Goal: Task Accomplishment & Management: Use online tool/utility

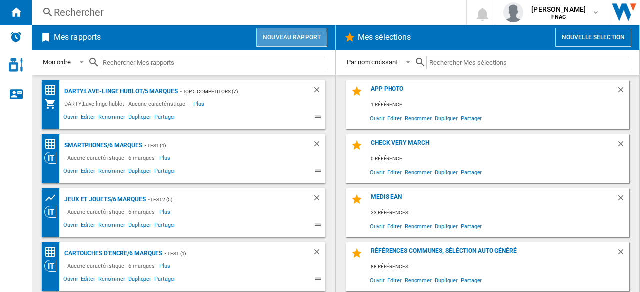
click at [274, 42] on button "Nouveau rapport" at bounding box center [291, 37] width 71 height 19
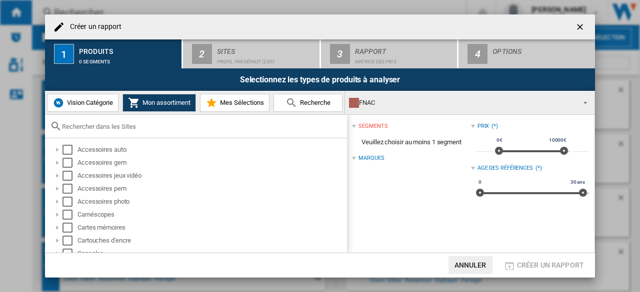
click at [112, 100] on span "Vision Catégorie" at bounding box center [88, 102] width 48 height 7
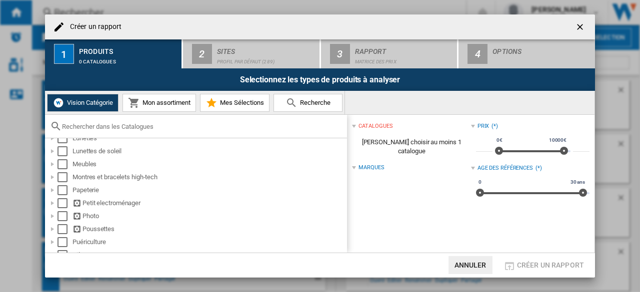
scroll to position [382, 0]
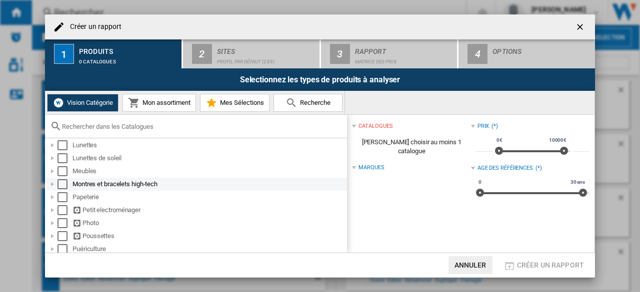
click at [51, 183] on div at bounding box center [52, 184] width 10 height 10
click at [62, 183] on div "Select" at bounding box center [62, 184] width 10 height 10
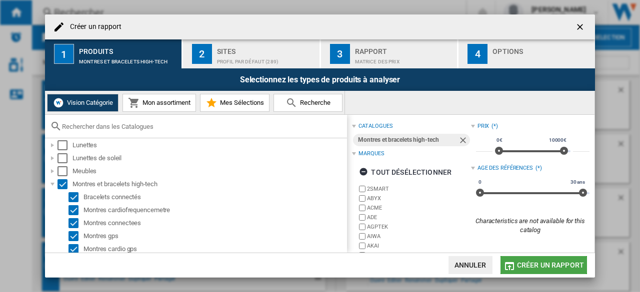
click at [526, 261] on span "Créer un rapport" at bounding box center [550, 265] width 67 height 8
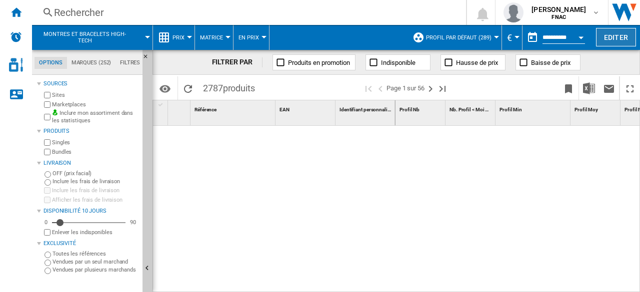
click at [607, 40] on button "Editer" at bounding box center [616, 37] width 40 height 18
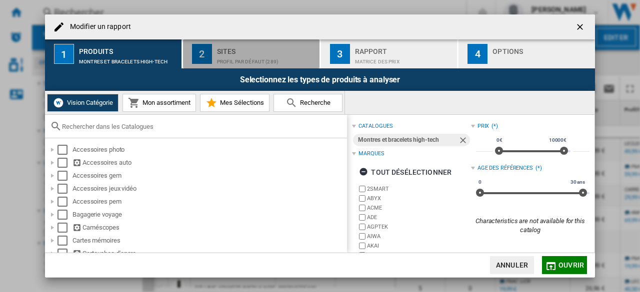
click at [242, 54] on div "Profil par défaut (289)" at bounding box center [266, 59] width 98 height 10
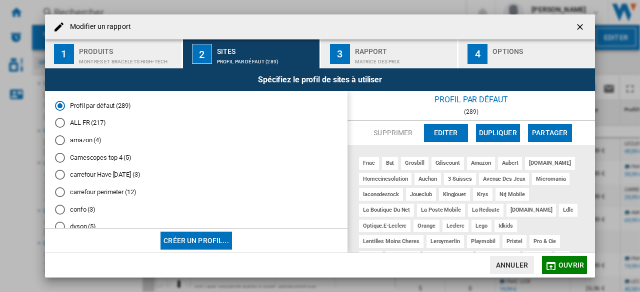
click at [58, 142] on div "amazon (4)" at bounding box center [60, 140] width 10 height 10
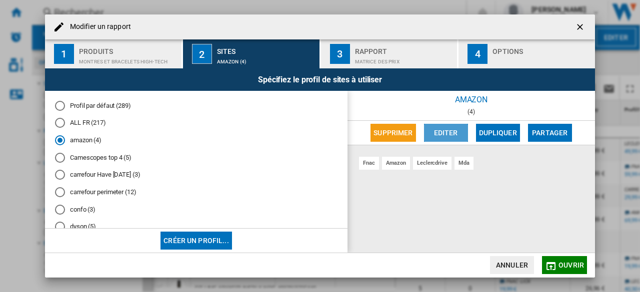
click at [439, 139] on button "Editer" at bounding box center [446, 133] width 44 height 18
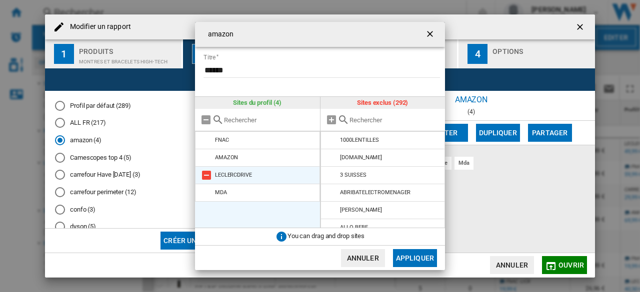
click at [209, 176] on md-icon at bounding box center [206, 175] width 12 height 12
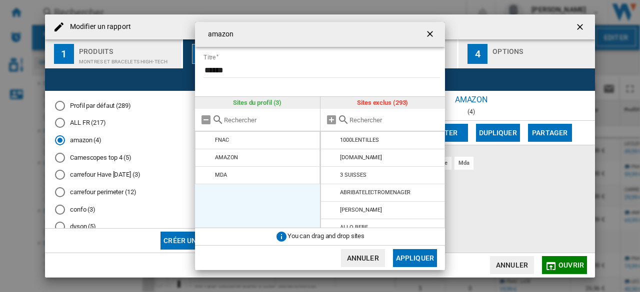
click at [209, 176] on md-icon at bounding box center [206, 175] width 12 height 12
click at [382, 116] on input "text" at bounding box center [394, 119] width 91 height 7
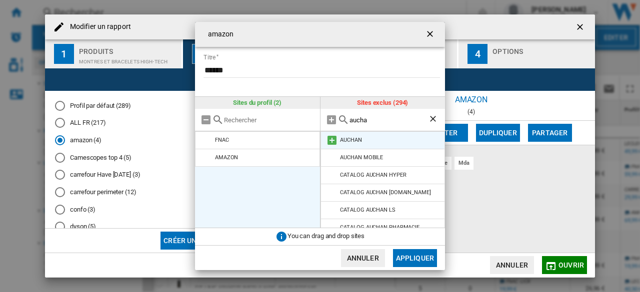
click at [334, 142] on md-icon at bounding box center [332, 140] width 12 height 12
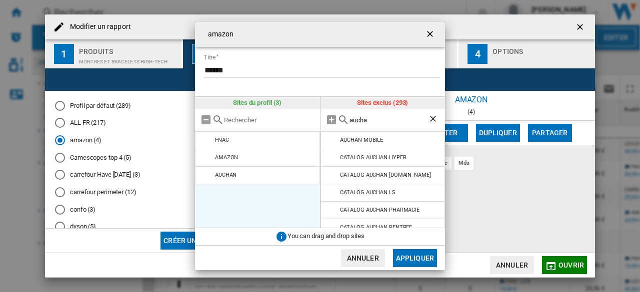
drag, startPoint x: 380, startPoint y: 124, endPoint x: 380, endPoint y: 117, distance: 7.0
click at [380, 117] on div "aucha" at bounding box center [382, 120] width 125 height 22
click at [380, 117] on input "aucha" at bounding box center [388, 119] width 79 height 7
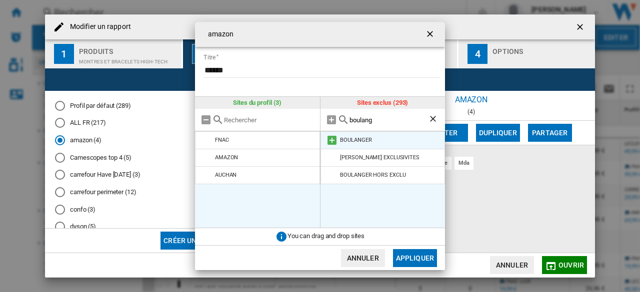
click at [333, 139] on md-icon at bounding box center [332, 140] width 12 height 12
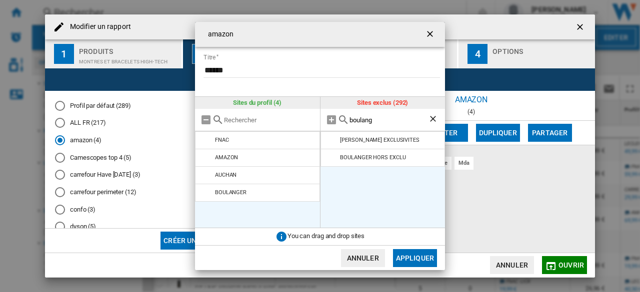
drag, startPoint x: 376, startPoint y: 124, endPoint x: 363, endPoint y: 121, distance: 12.9
click at [363, 121] on div "boulang" at bounding box center [382, 120] width 125 height 22
click at [363, 121] on input "boulang" at bounding box center [388, 119] width 79 height 7
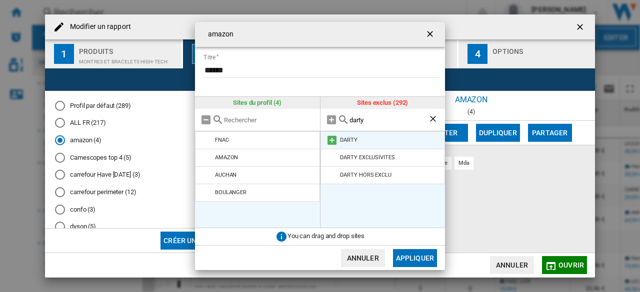
click at [334, 139] on md-icon at bounding box center [332, 140] width 12 height 12
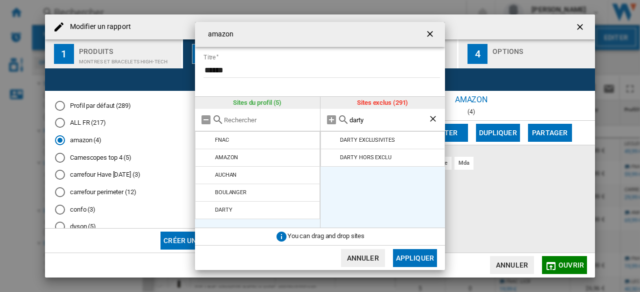
click at [365, 123] on input "darty" at bounding box center [388, 119] width 79 height 7
click at [332, 160] on md-icon at bounding box center [332, 158] width 12 height 12
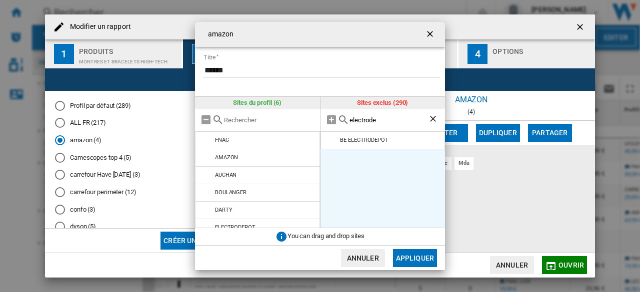
click at [399, 123] on input "electrode" at bounding box center [388, 119] width 79 height 7
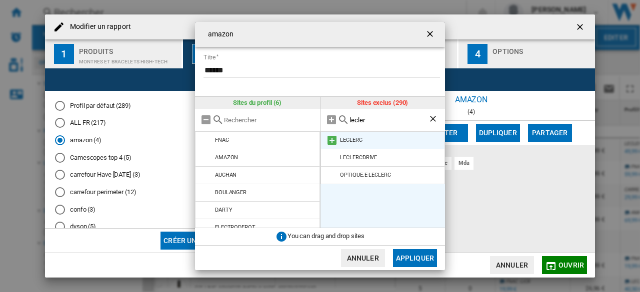
click at [334, 138] on md-icon at bounding box center [332, 140] width 12 height 12
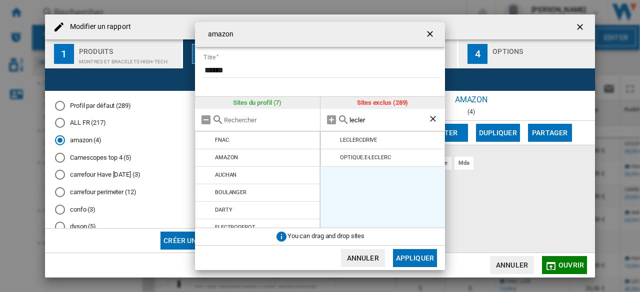
click at [363, 120] on input "lecler" at bounding box center [388, 119] width 79 height 7
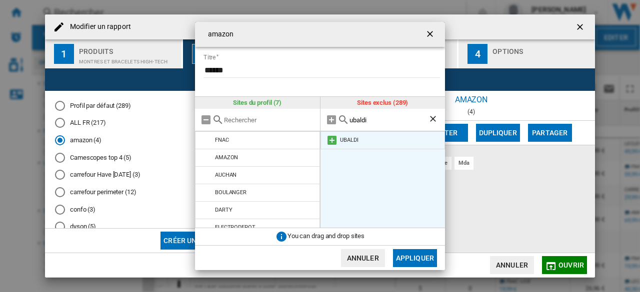
type input "ubaldi"
click at [336, 138] on md-icon at bounding box center [332, 140] width 12 height 12
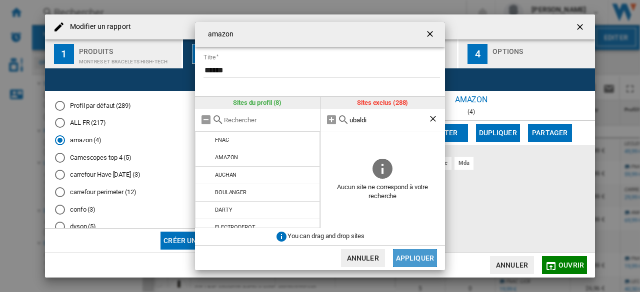
click at [428, 260] on button "Appliquer" at bounding box center [415, 258] width 44 height 18
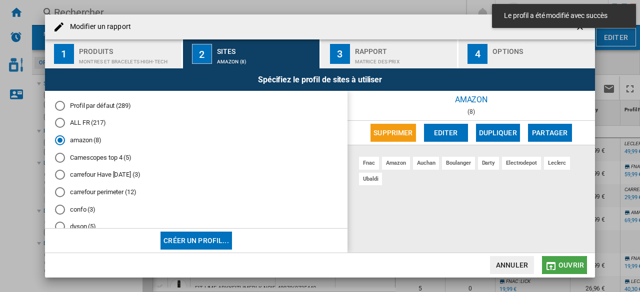
click at [577, 267] on span "Ouvrir" at bounding box center [570, 265] width 25 height 8
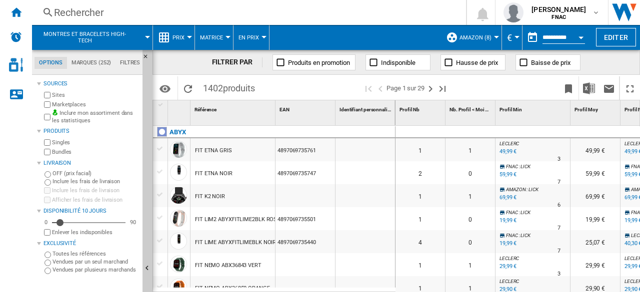
click at [51, 103] on div "Marketplaces" at bounding box center [90, 104] width 96 height 9
